Goal: Task Accomplishment & Management: Manage account settings

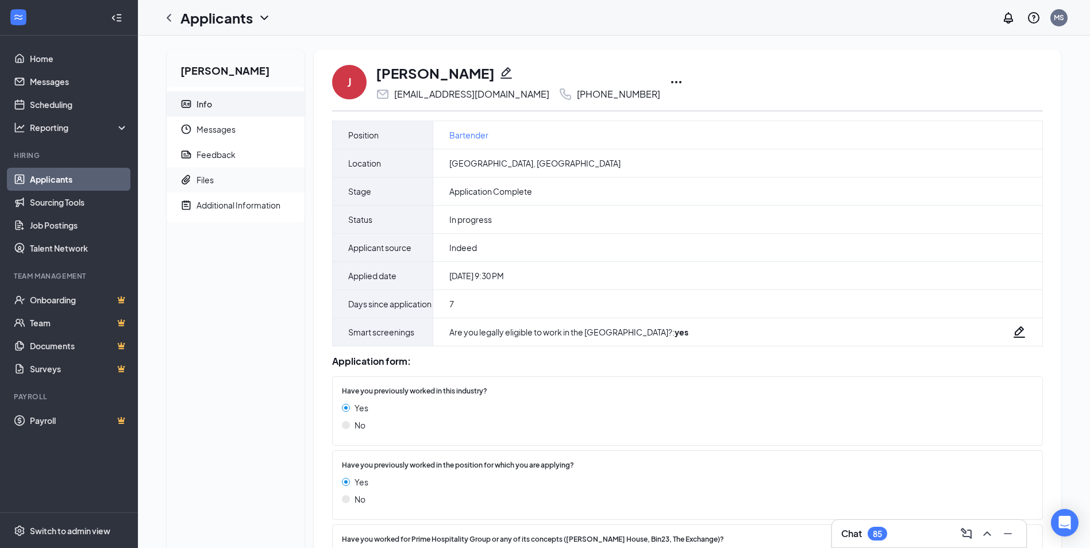
click at [217, 178] on span "Files" at bounding box center [245, 179] width 99 height 25
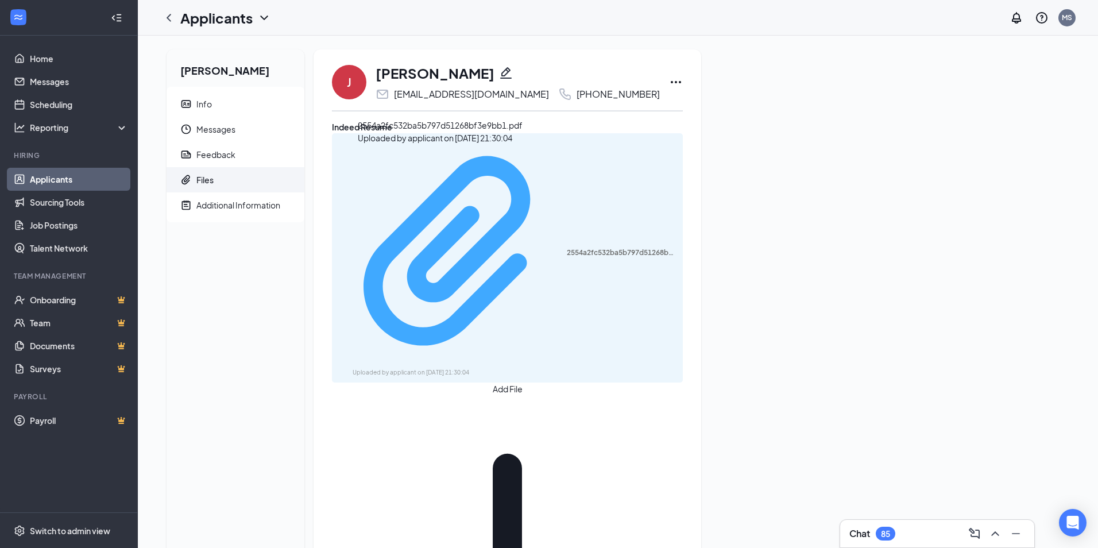
click at [485, 368] on div "Uploaded by applicant on [DATE] 21:30:04" at bounding box center [439, 372] width 172 height 9
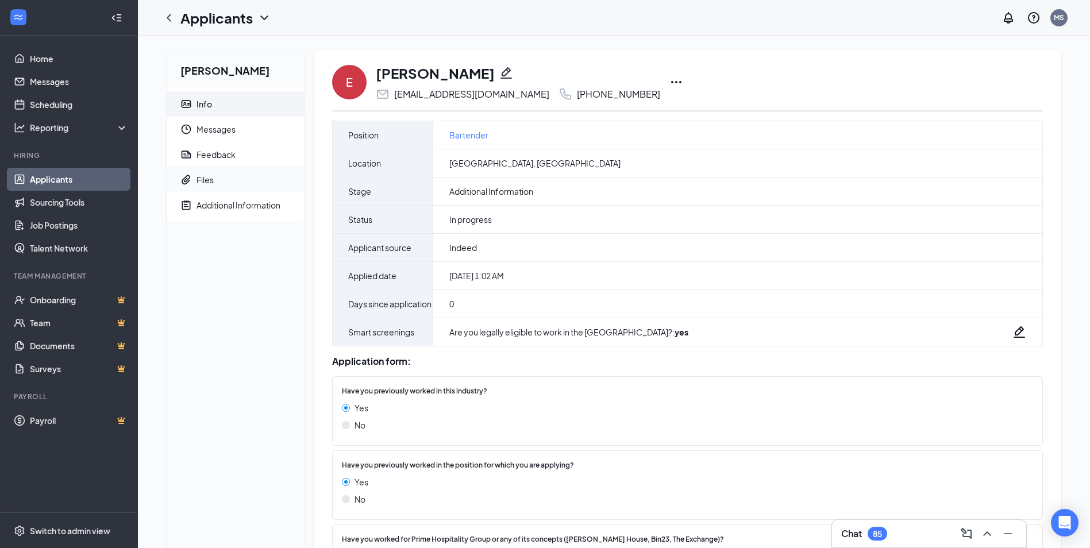
click at [217, 186] on span "Files" at bounding box center [245, 179] width 99 height 25
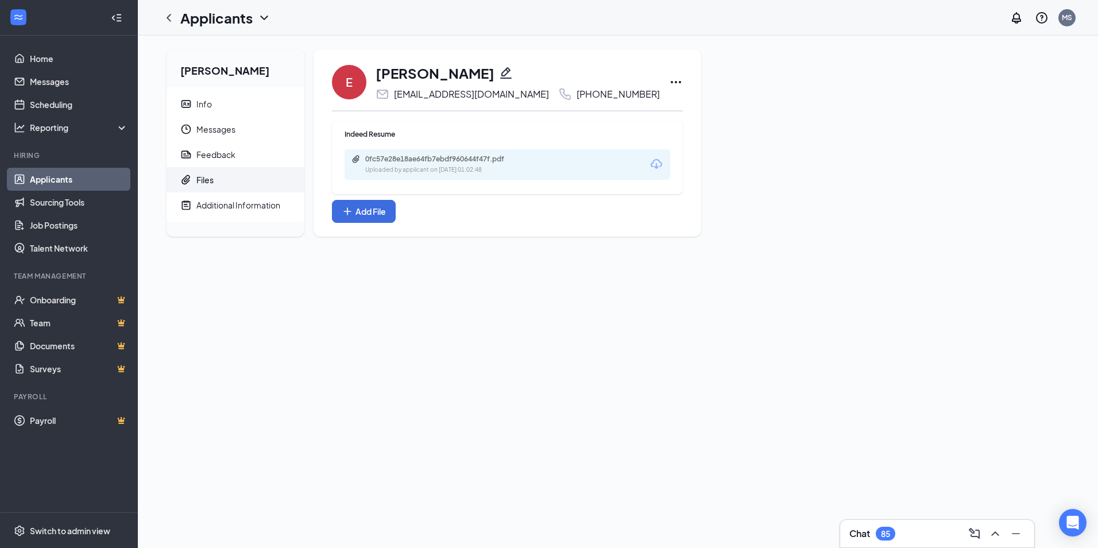
click at [543, 164] on div "0fc57e28e18ae64fb7ebdf960644f47f.pdf Uploaded by applicant on [DATE] 01:02:48" at bounding box center [508, 164] width 326 height 30
click at [441, 160] on div "0fc57e28e18ae64fb7ebdf960644f47f.pdf" at bounding box center [445, 159] width 161 height 9
